Goal: Information Seeking & Learning: Learn about a topic

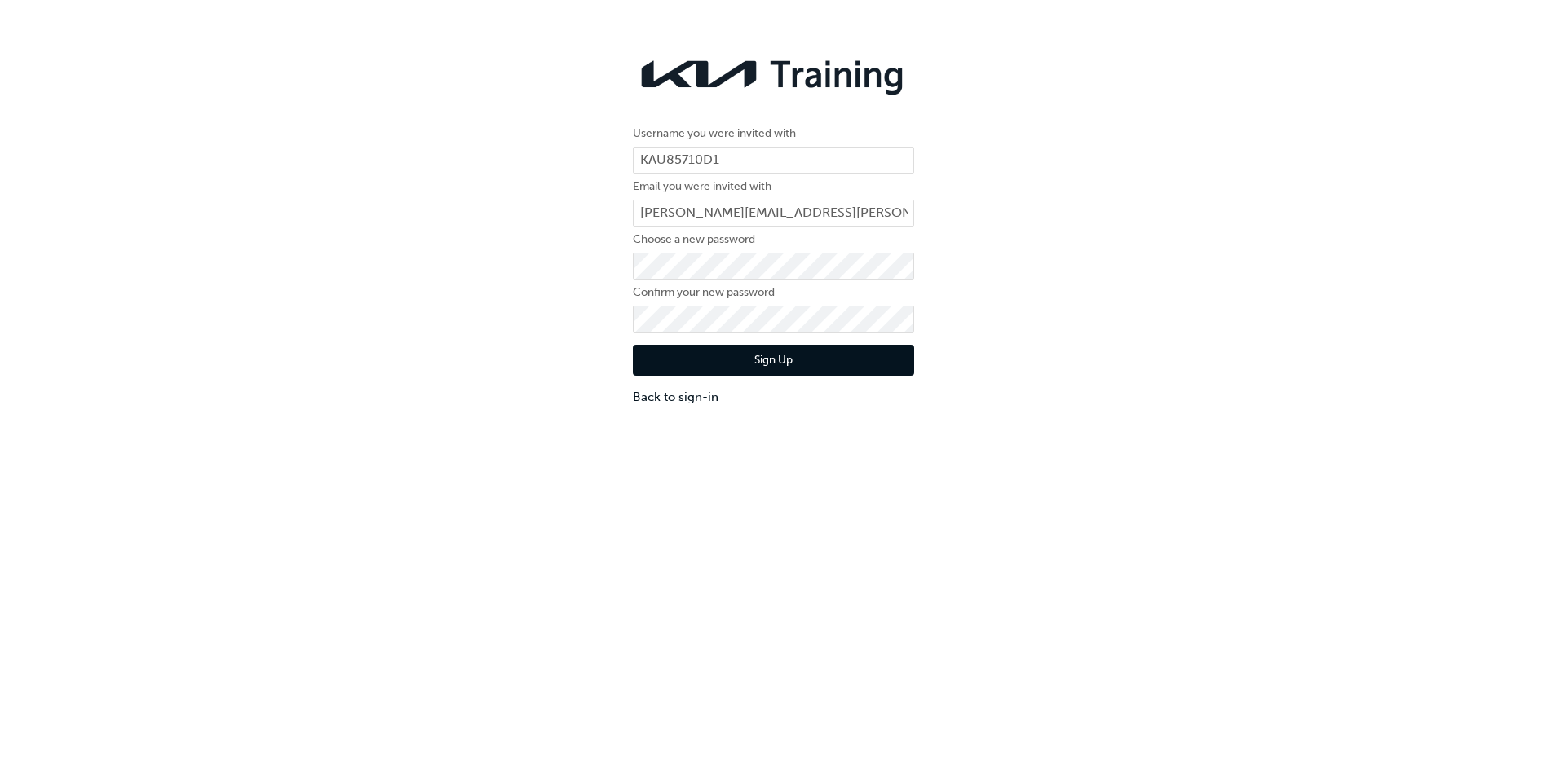
click at [768, 351] on button "Sign Up" at bounding box center [774, 360] width 282 height 31
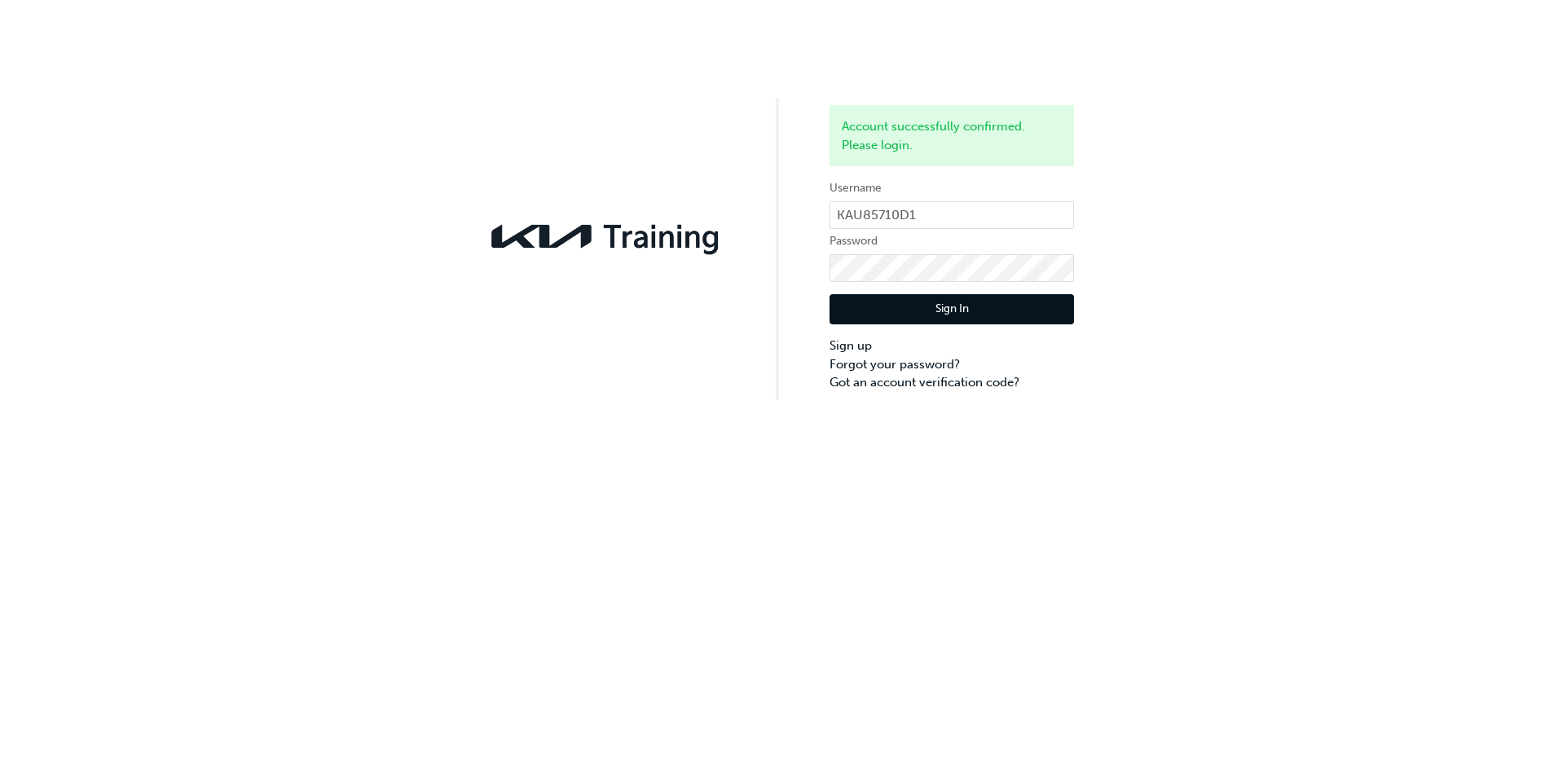
click at [933, 308] on button "Sign In" at bounding box center [951, 309] width 245 height 31
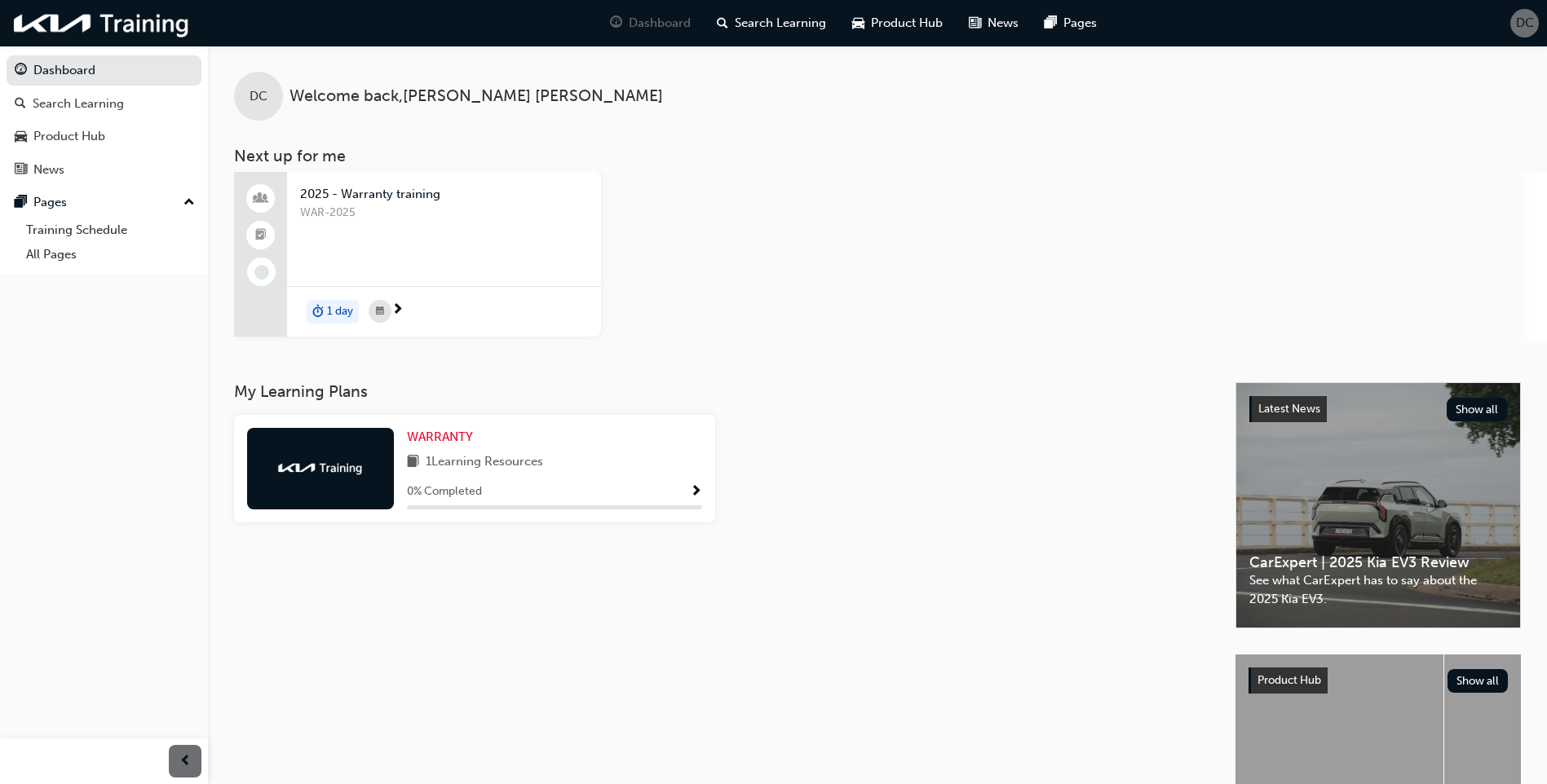
click at [531, 492] on div "0 % Completed" at bounding box center [554, 492] width 295 height 20
click at [695, 488] on span "Show Progress" at bounding box center [695, 492] width 13 height 14
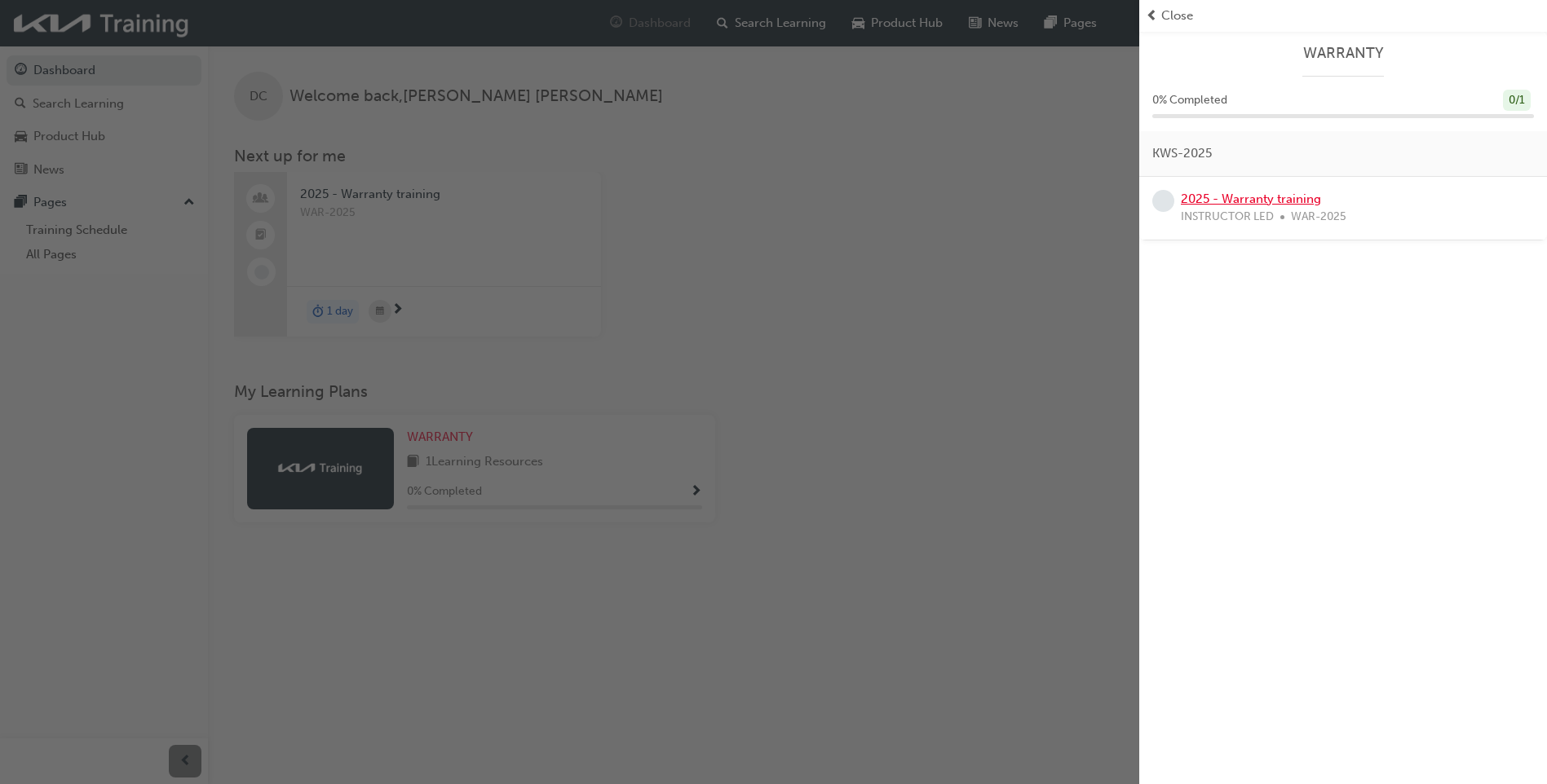
click at [1237, 202] on link "2025 - Warranty training" at bounding box center [1250, 198] width 140 height 14
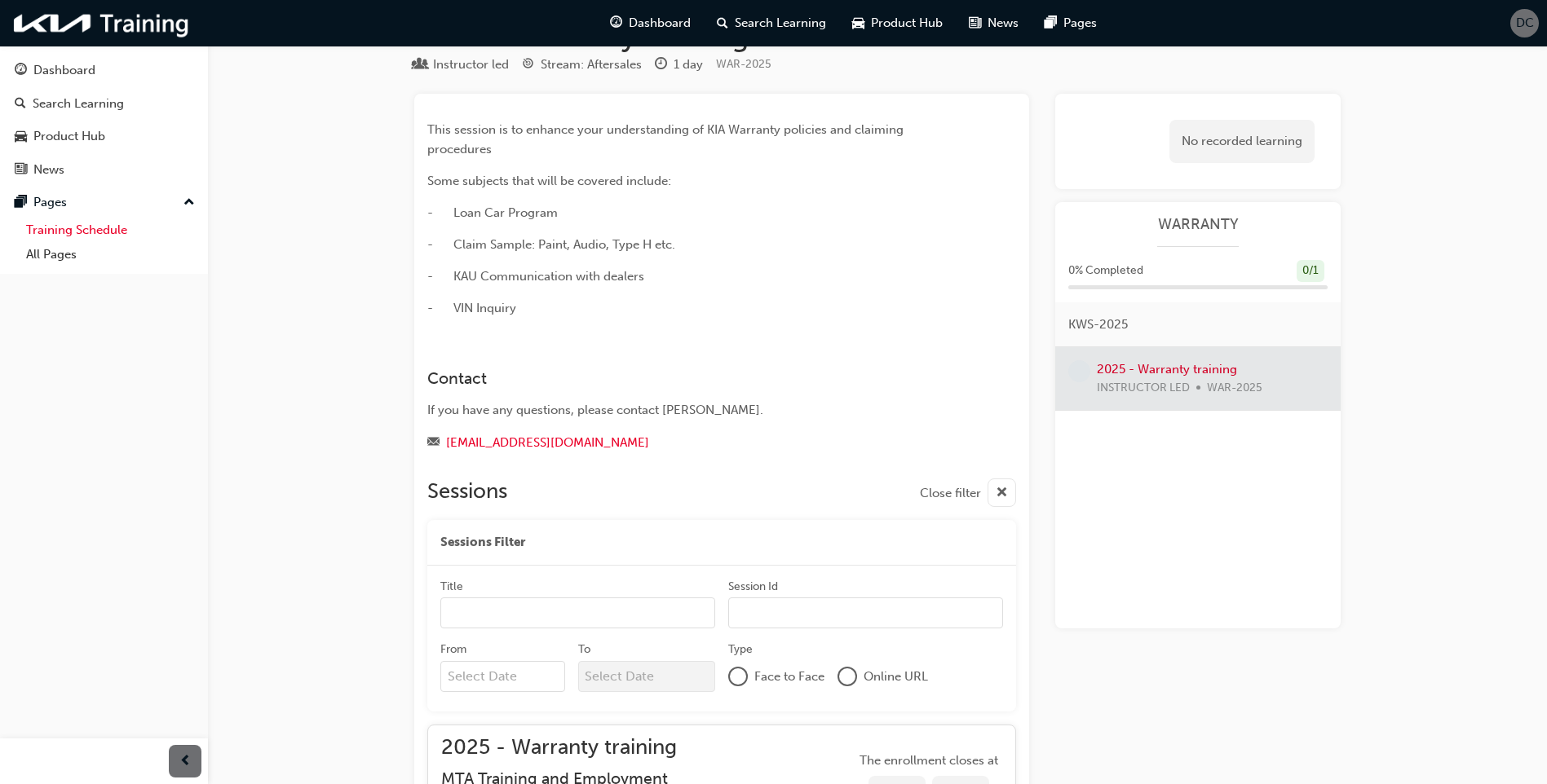
scroll to position [82, 0]
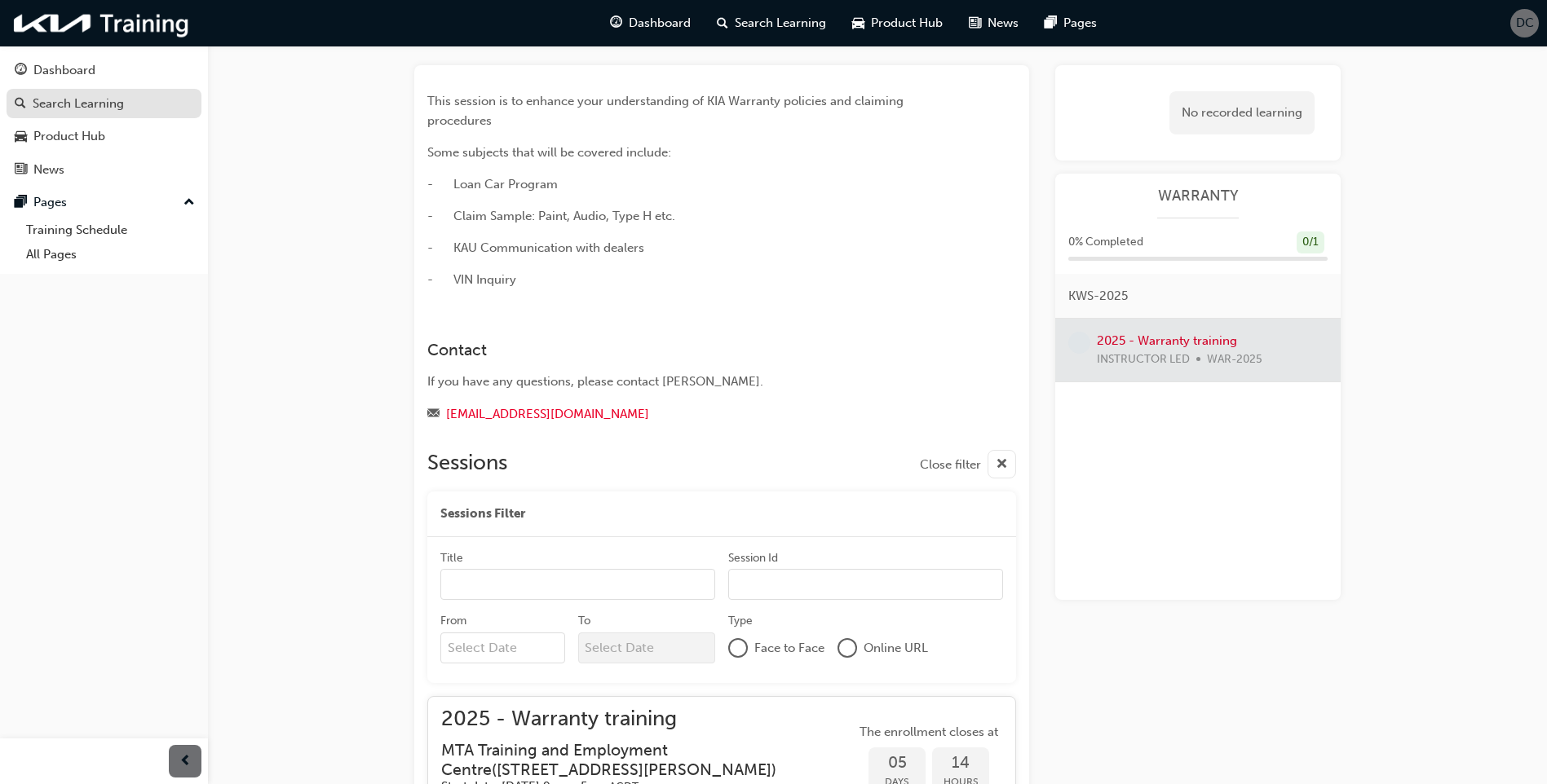
click at [69, 115] on link "Search Learning" at bounding box center [104, 104] width 195 height 30
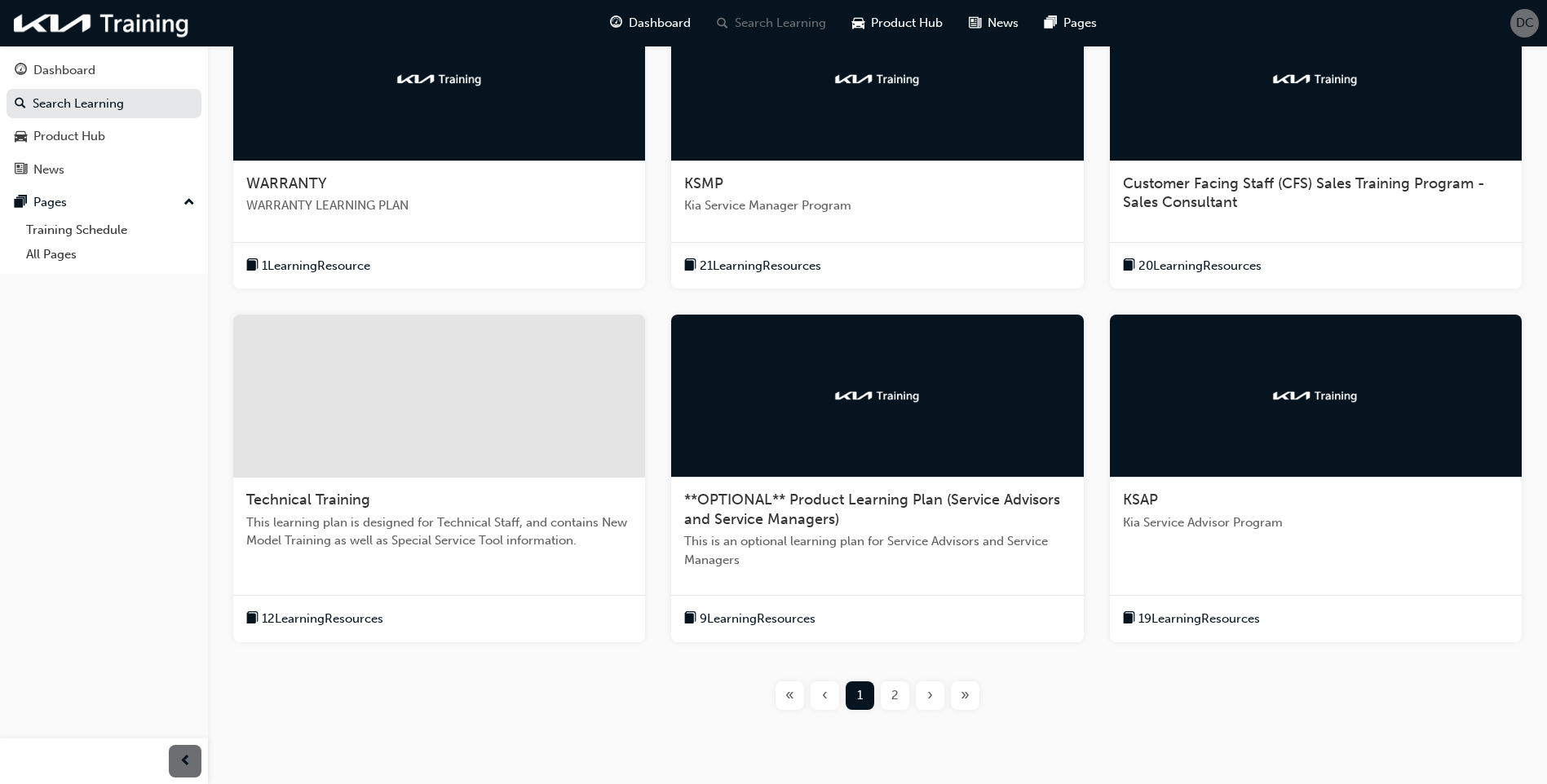
scroll to position [437, 0]
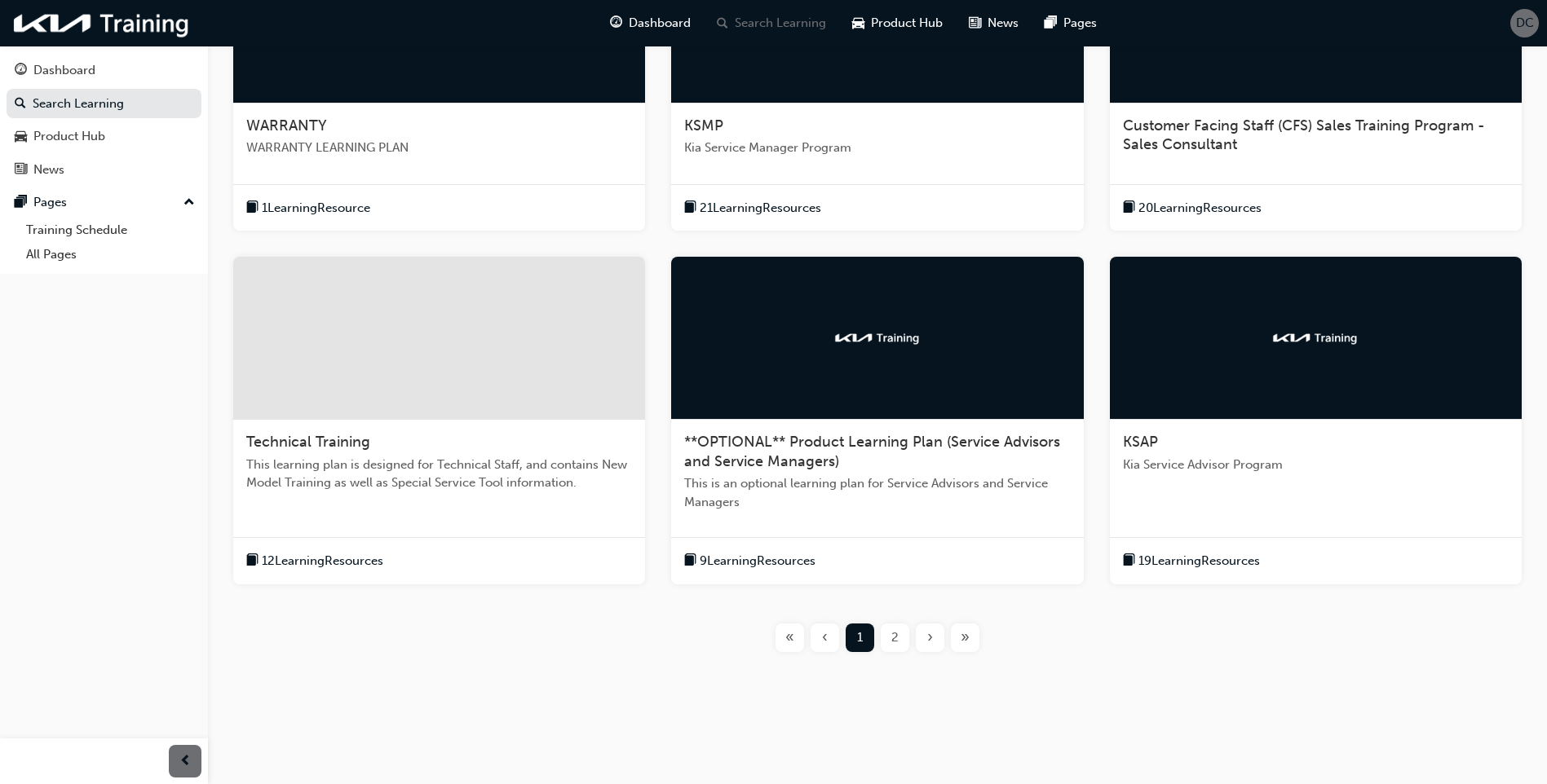
click at [889, 642] on div "2" at bounding box center [895, 638] width 29 height 29
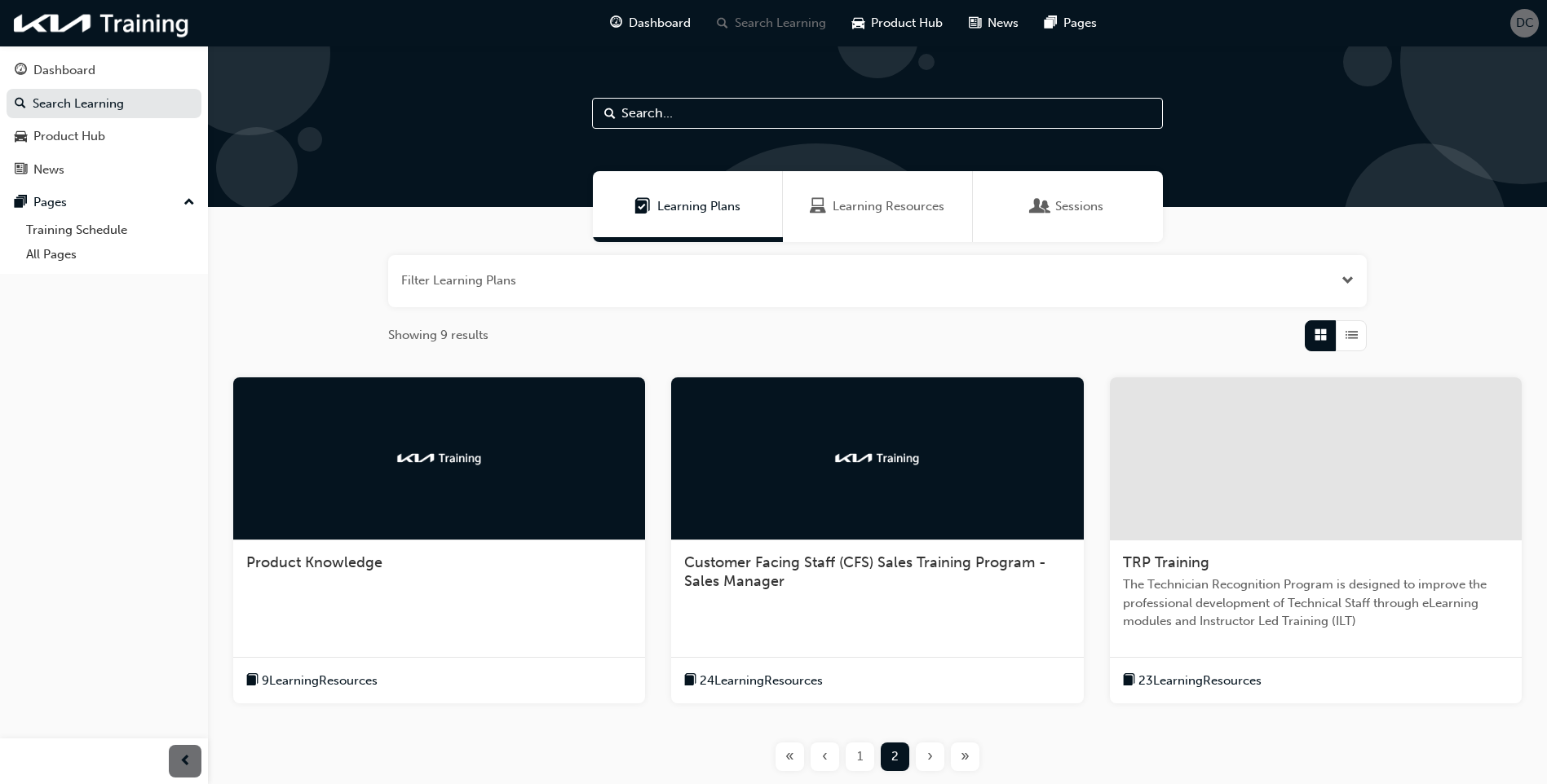
click at [888, 221] on div "Learning Resources" at bounding box center [878, 207] width 190 height 71
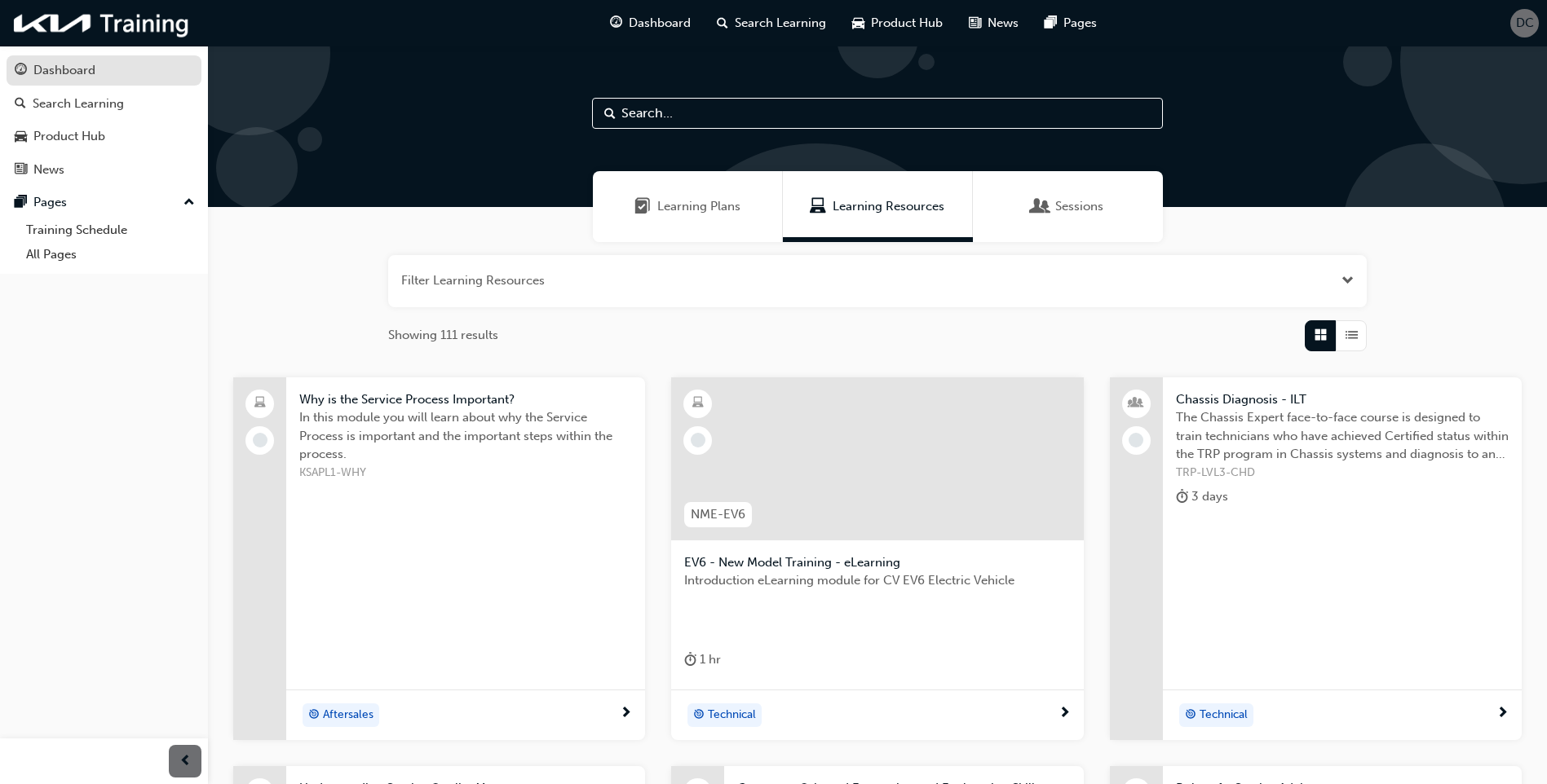
click at [70, 66] on div "Dashboard" at bounding box center [65, 71] width 62 height 18
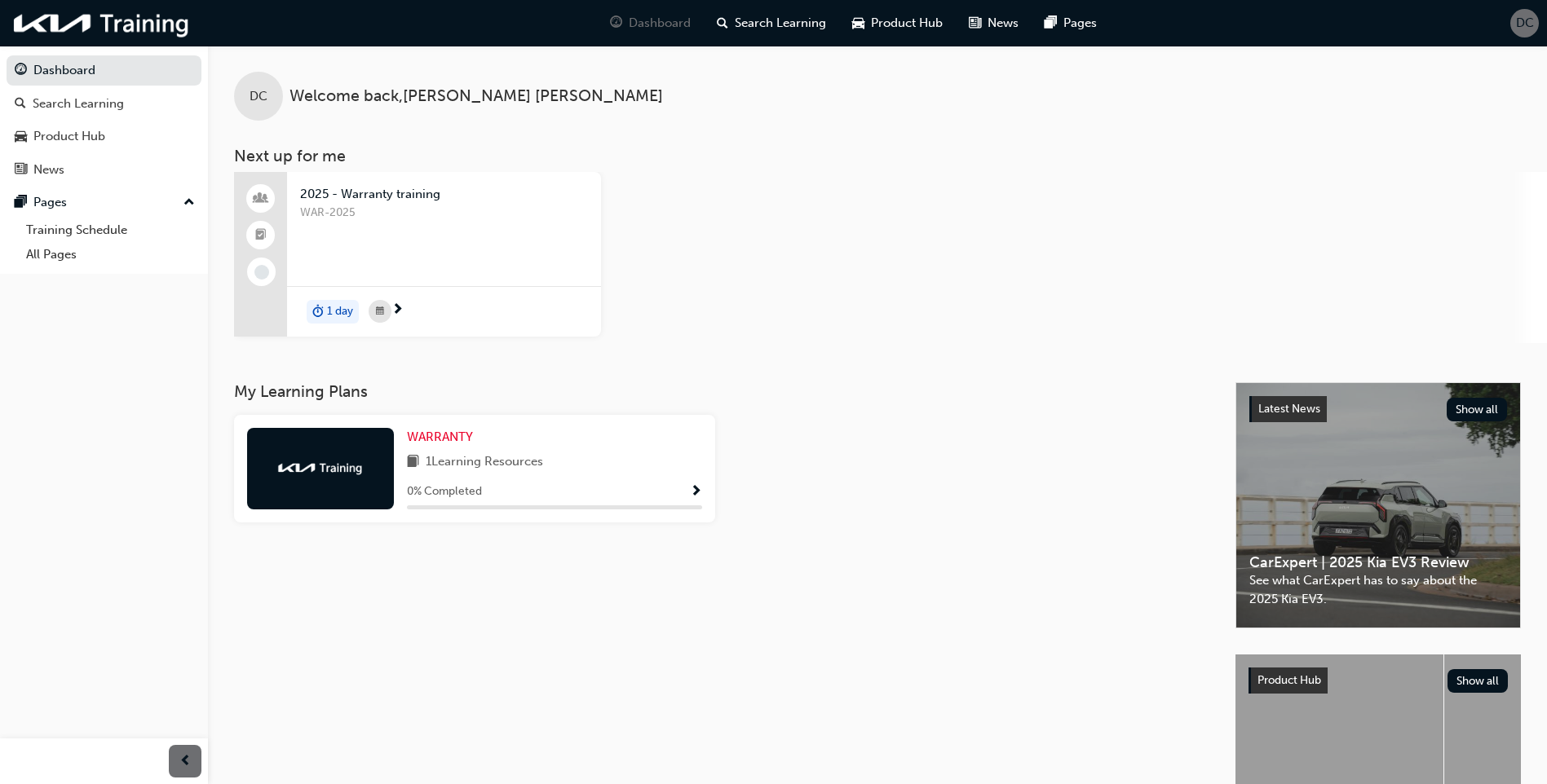
click at [332, 303] on span "1 day" at bounding box center [340, 312] width 26 height 18
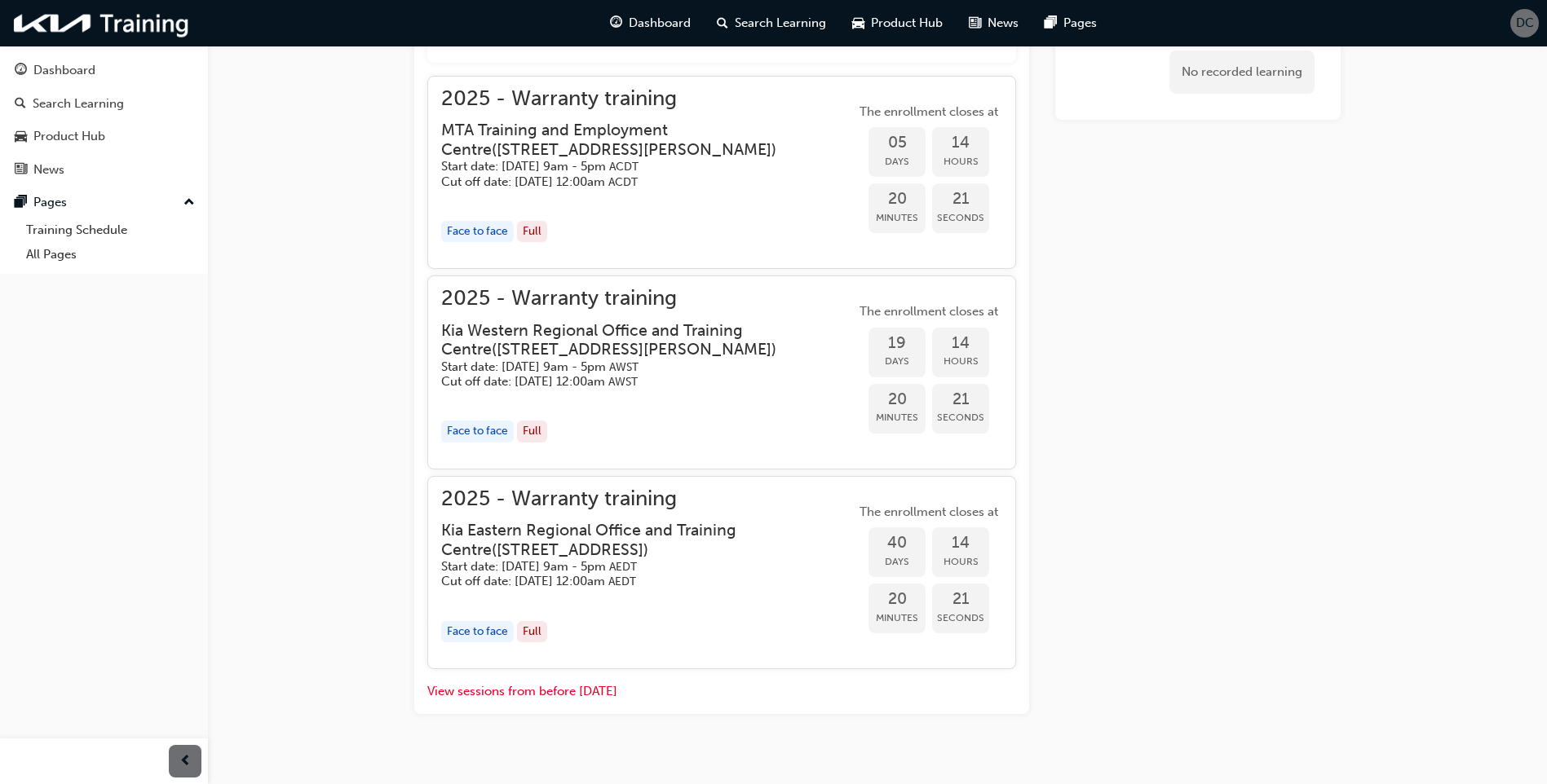
scroll to position [661, 0]
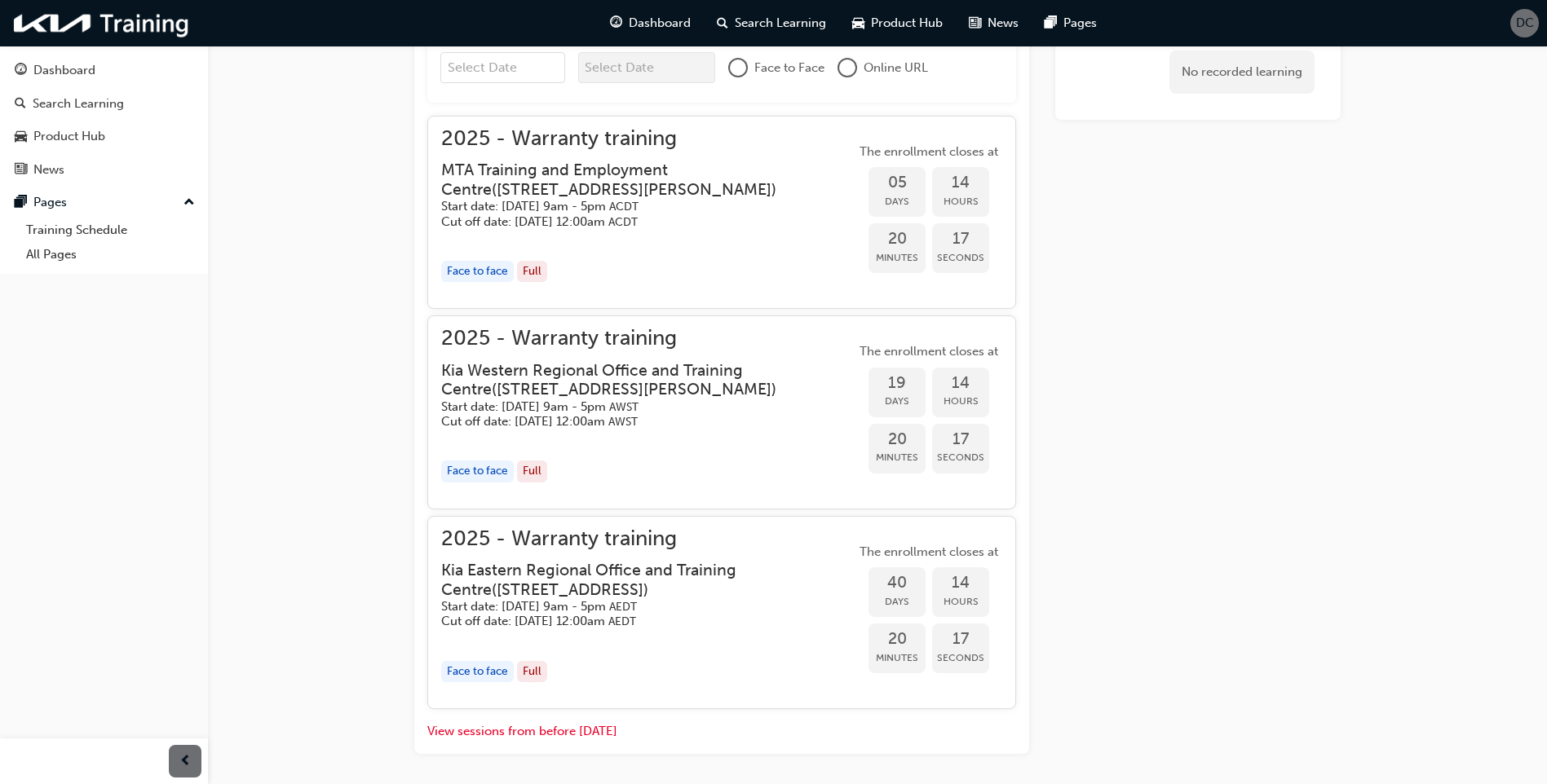
click at [520, 142] on span "2025 - Warranty training" at bounding box center [648, 139] width 414 height 18
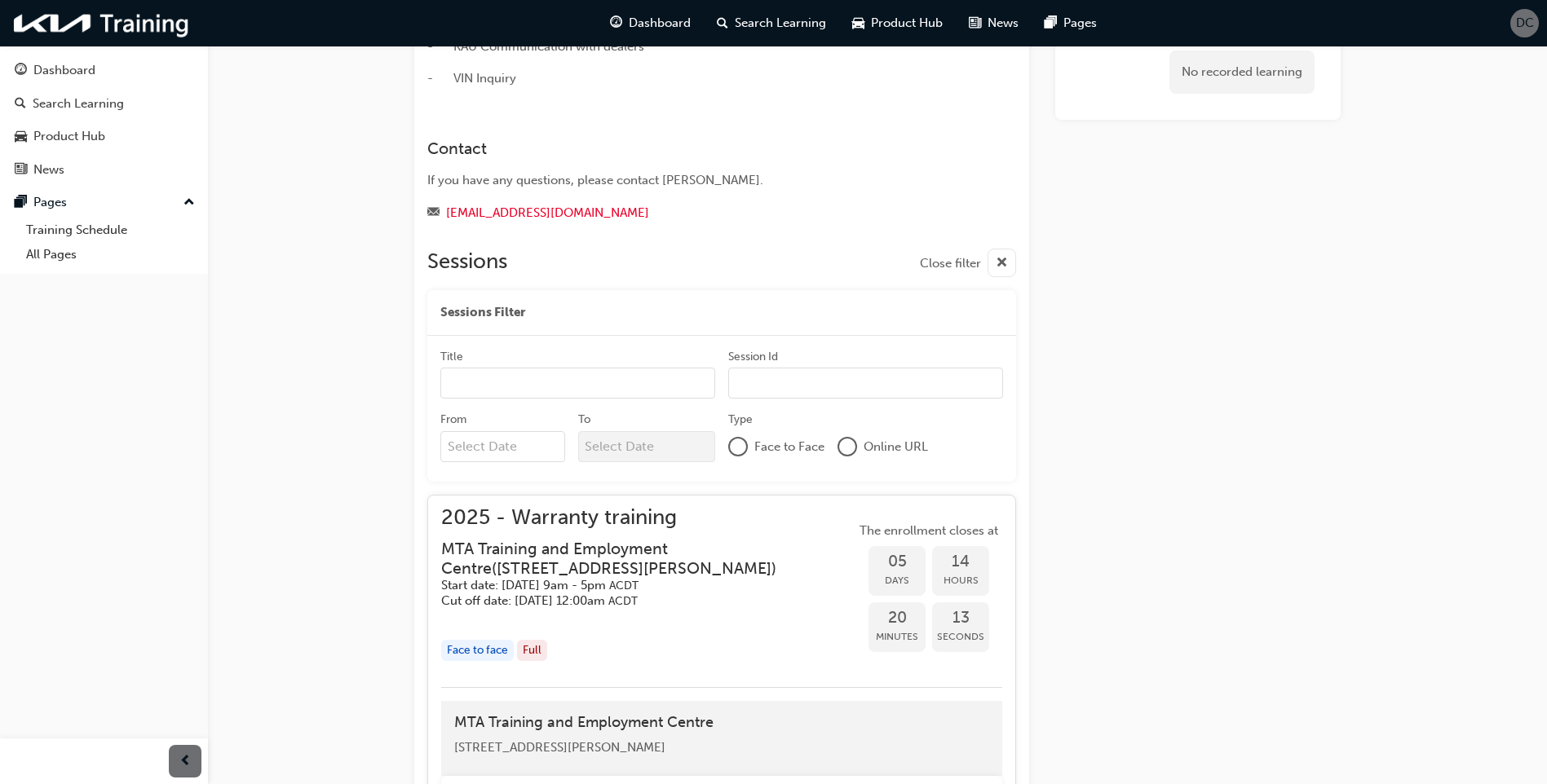
scroll to position [255, 0]
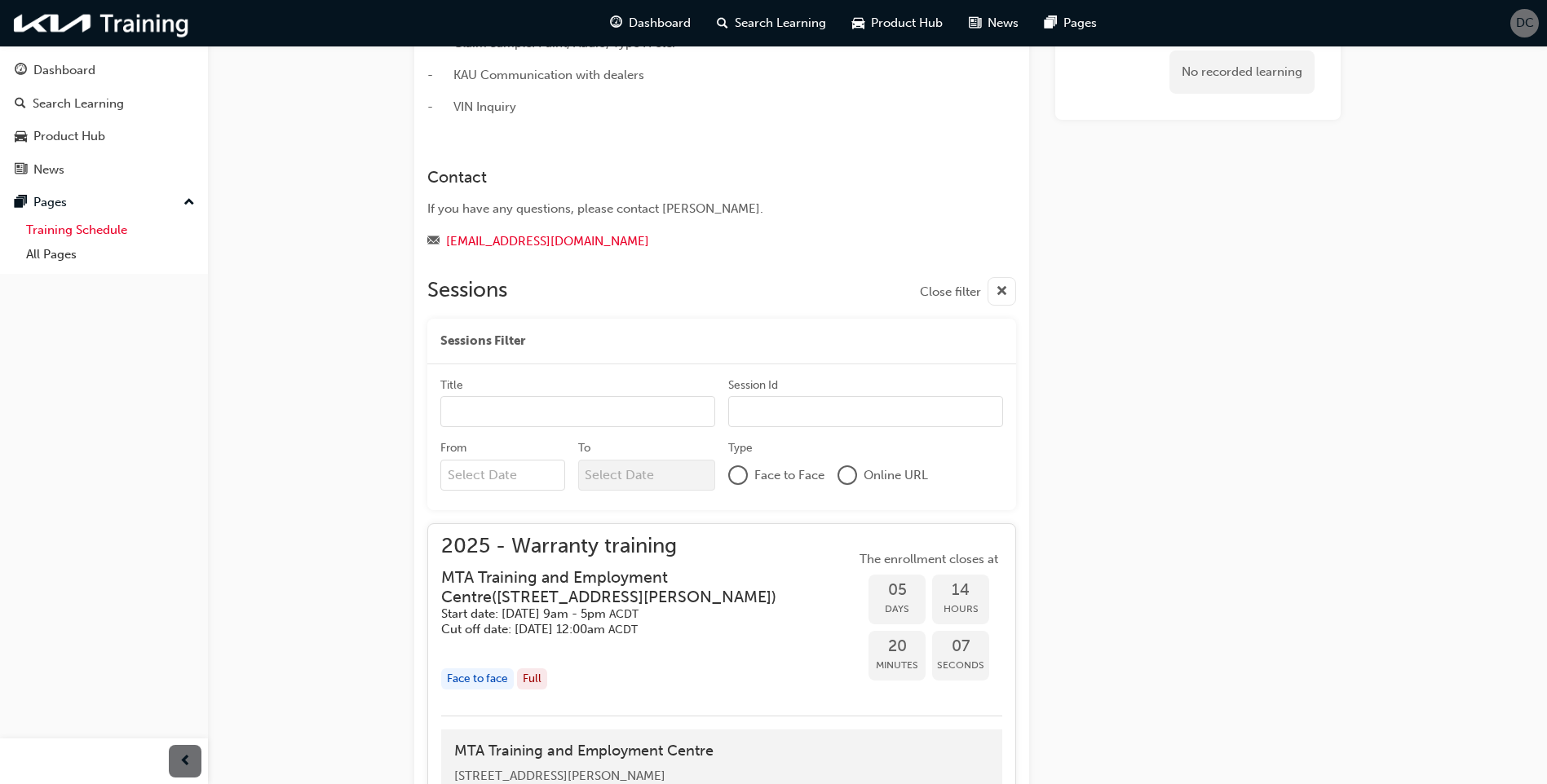
click at [92, 221] on link "Training Schedule" at bounding box center [110, 230] width 182 height 25
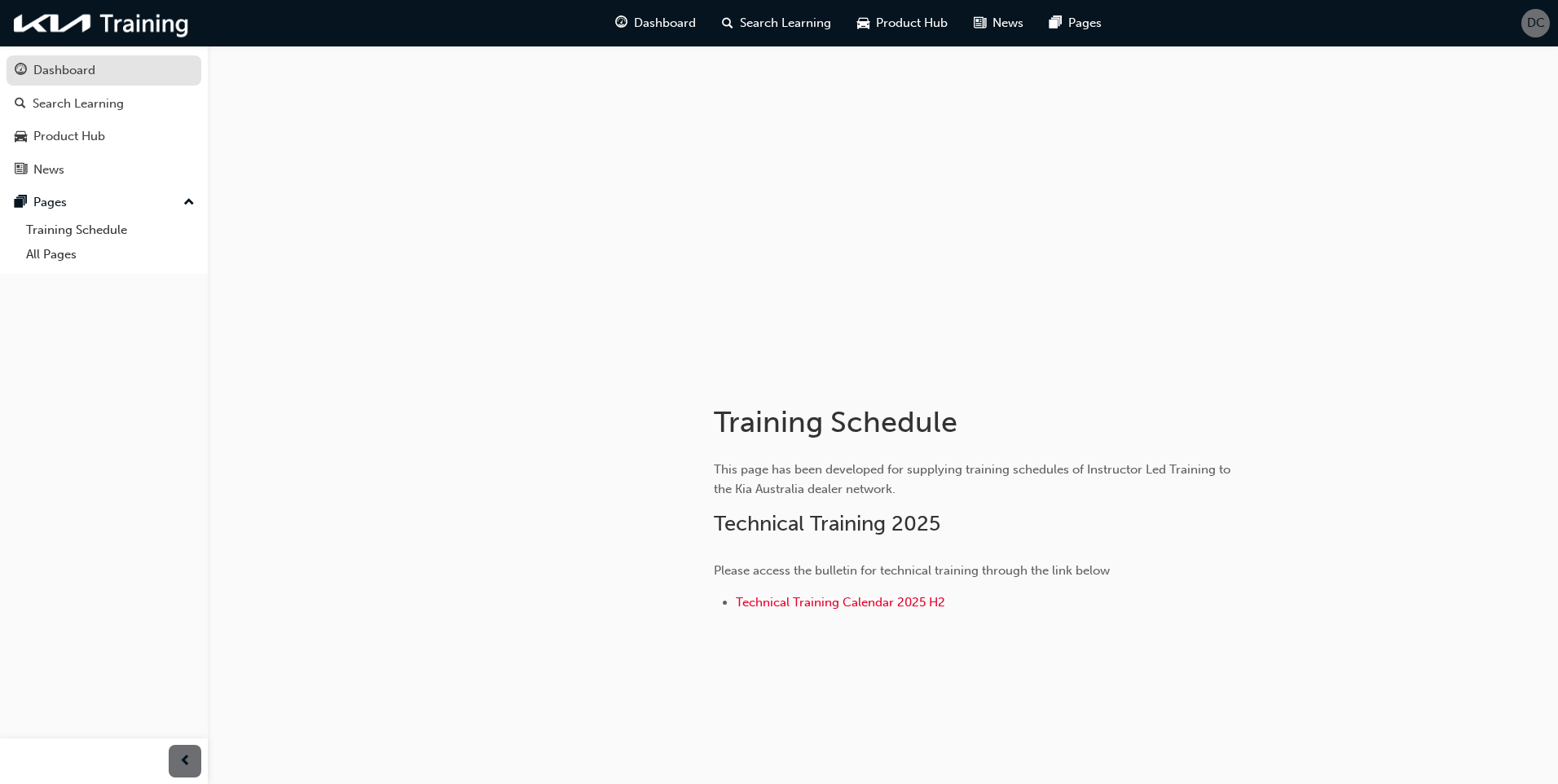
click at [71, 76] on div "Dashboard" at bounding box center [65, 71] width 62 height 18
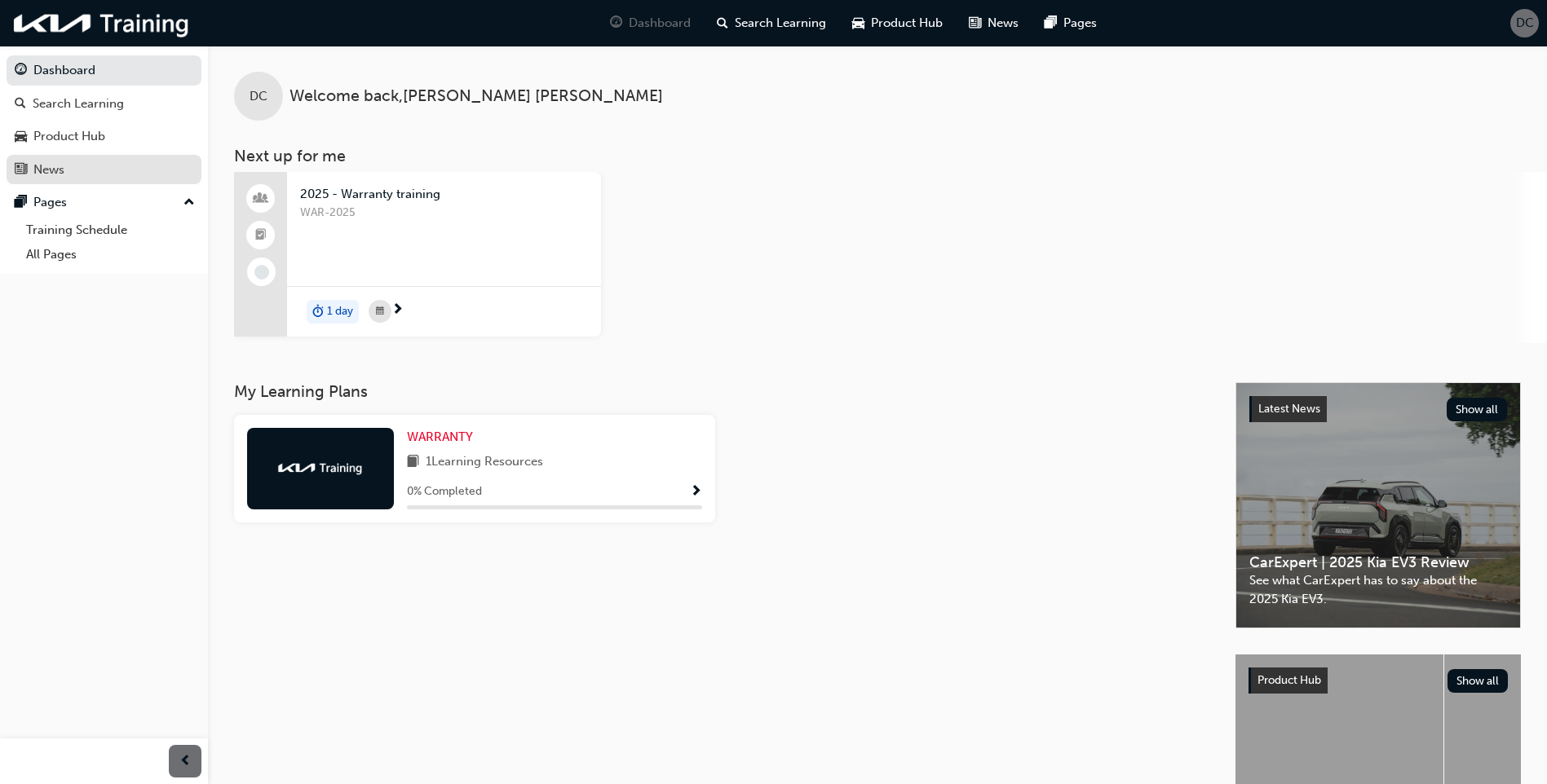
click at [52, 175] on div "News" at bounding box center [49, 170] width 31 height 18
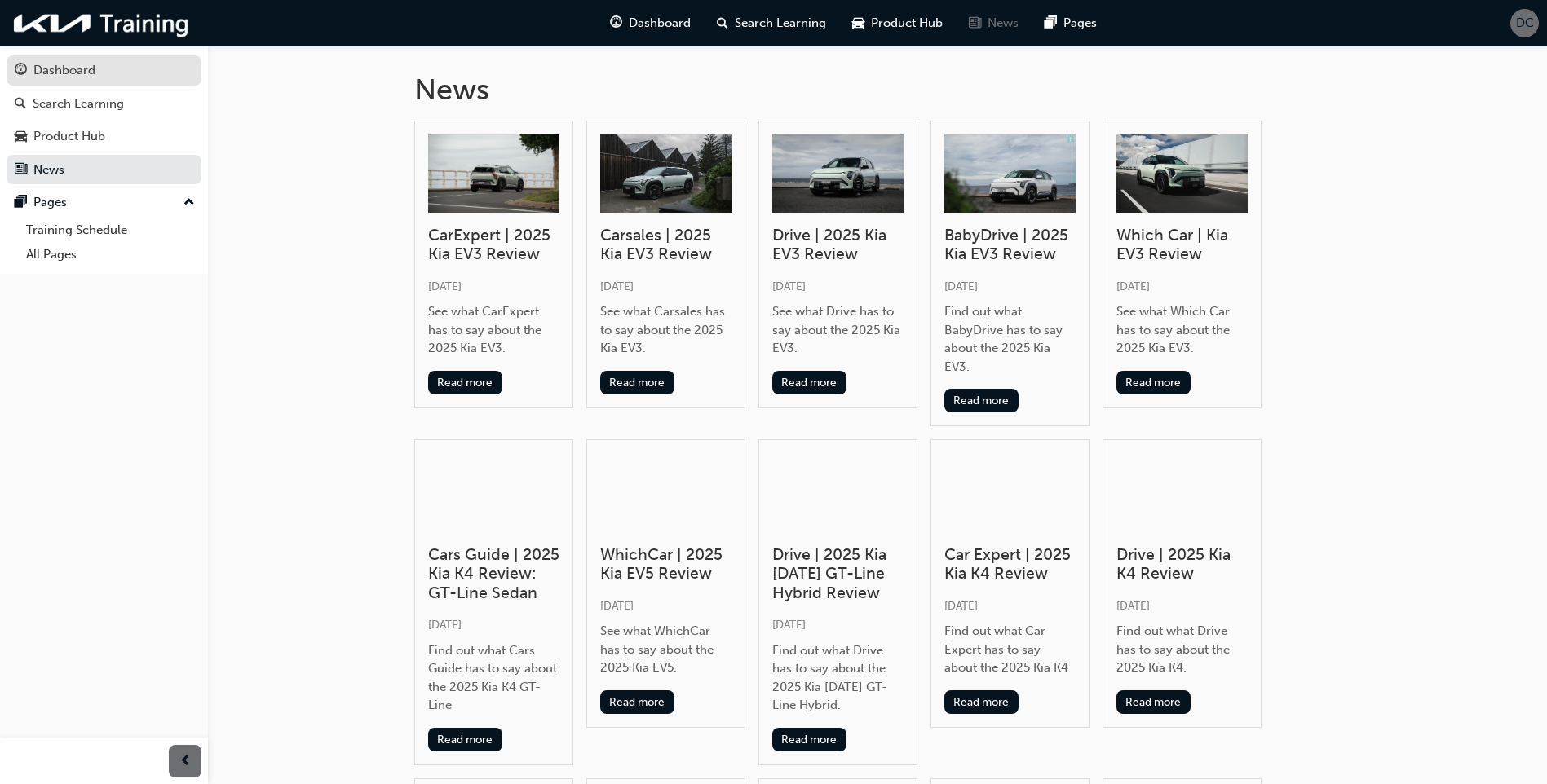
click at [60, 72] on div "Dashboard" at bounding box center [65, 71] width 62 height 18
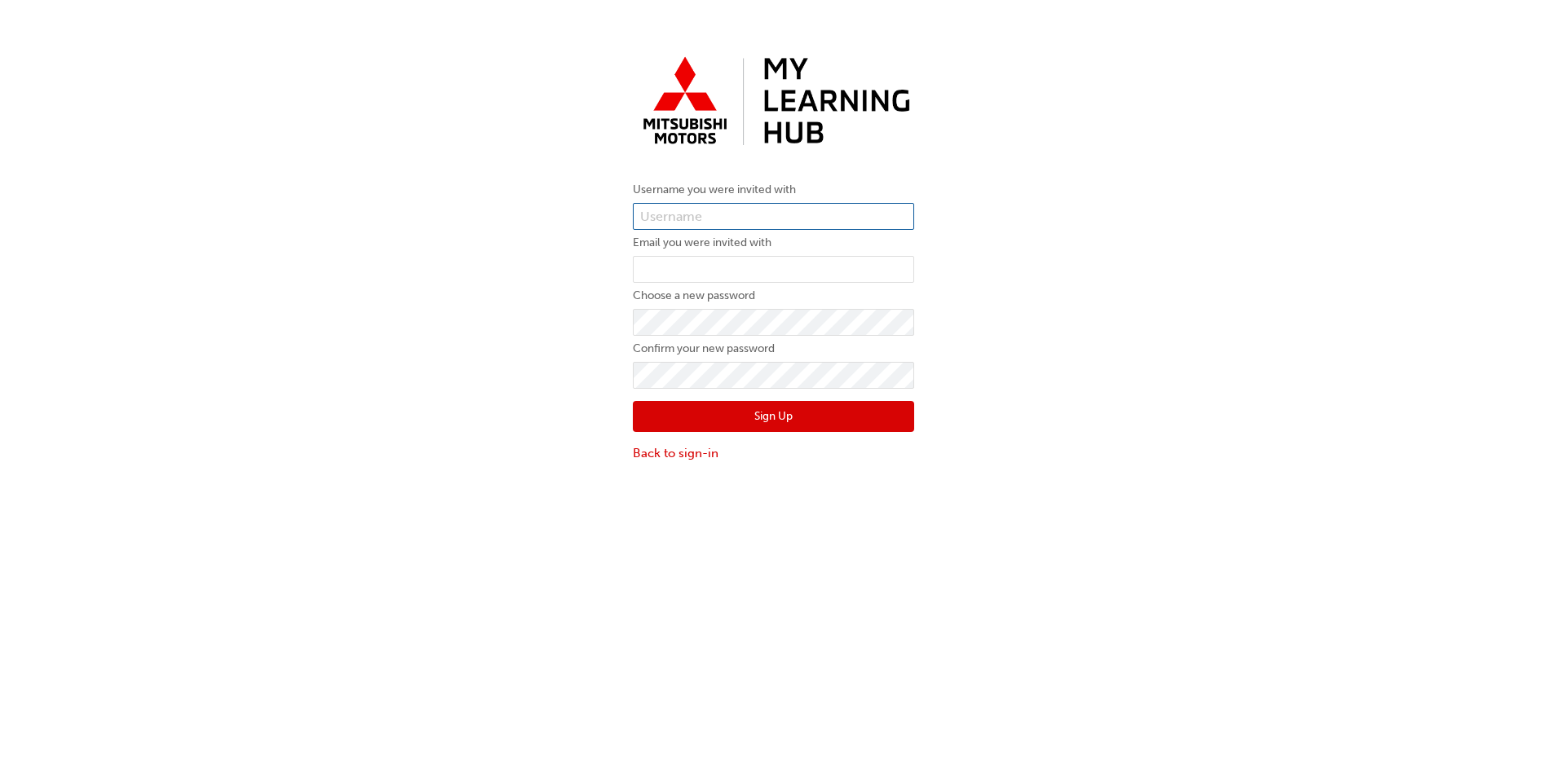
click at [688, 213] on input "text" at bounding box center [774, 216] width 282 height 28
paste input "0005994212"
type input "0005994212"
click at [684, 260] on input "email" at bounding box center [774, 269] width 282 height 28
type input "[PERSON_NAME][EMAIL_ADDRESS][PERSON_NAME][DOMAIN_NAME]"
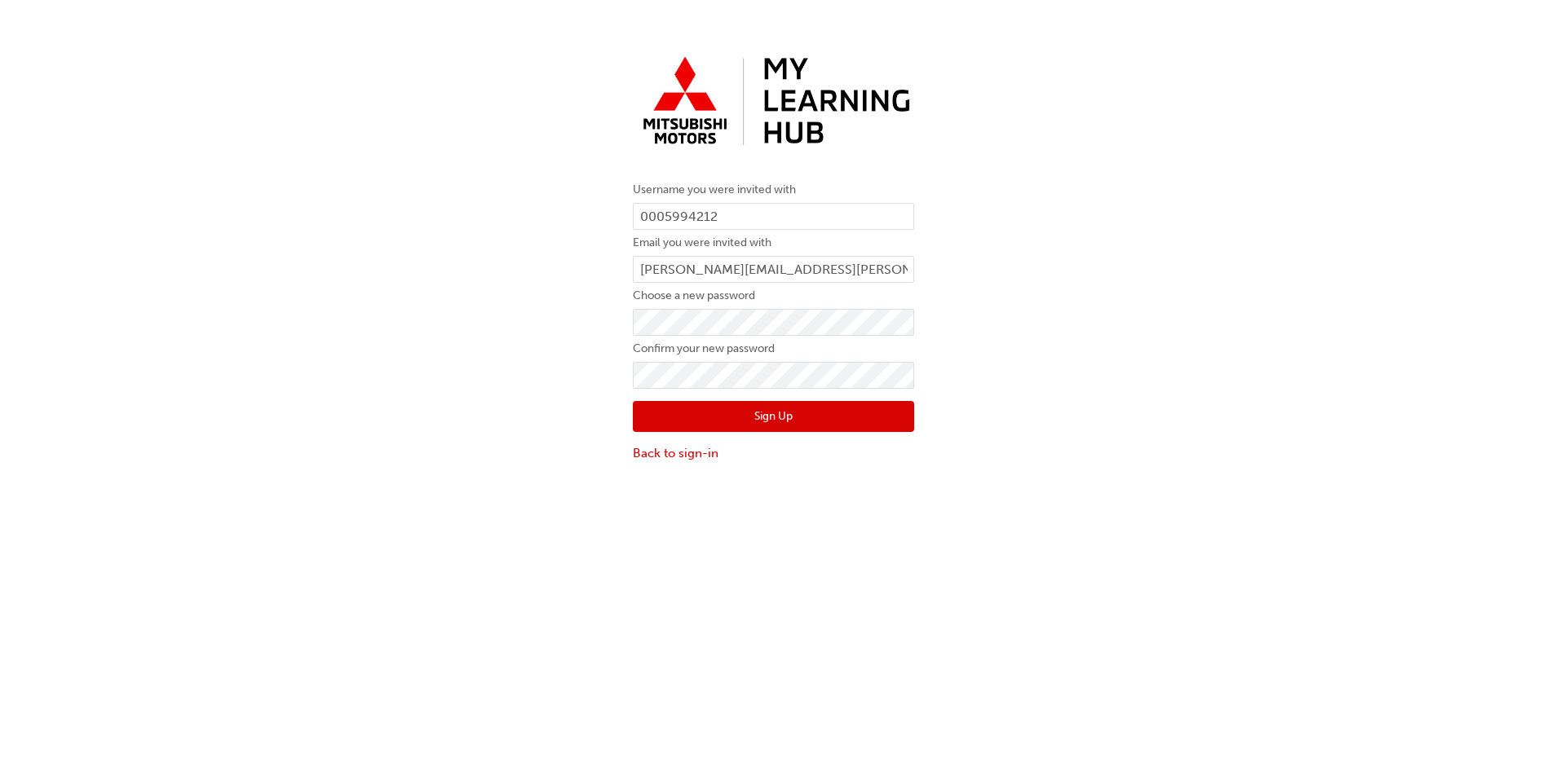
click at [593, 438] on div "Username you were invited with 0005994212 Email you were invited with [PERSON_N…" at bounding box center [774, 255] width 1547 height 438
click at [783, 426] on button "Sign Up" at bounding box center [774, 416] width 282 height 31
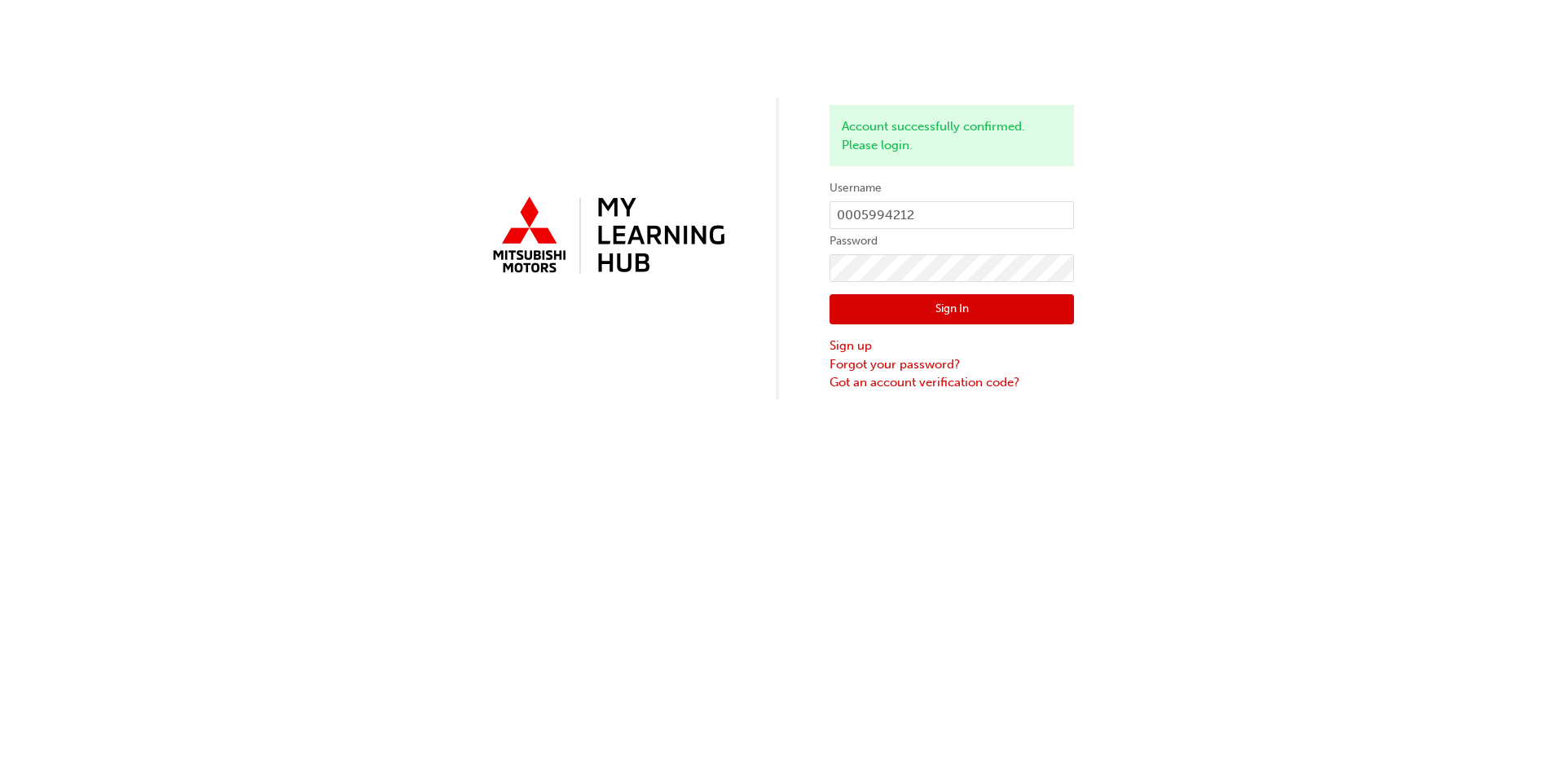
click at [952, 304] on button "Sign In" at bounding box center [951, 309] width 245 height 31
